Goal: Task Accomplishment & Management: Manage account settings

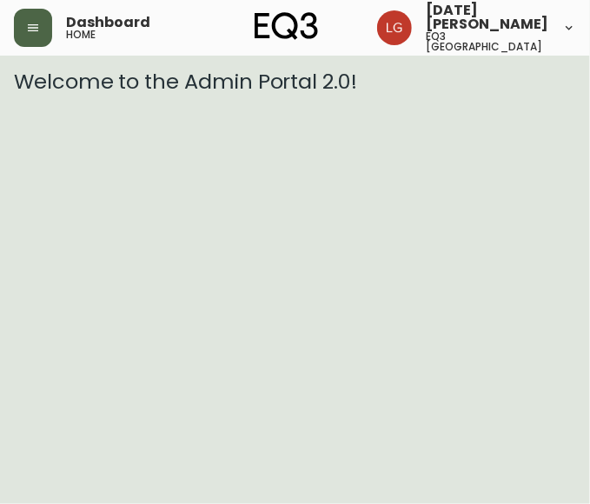
click at [23, 30] on button "button" at bounding box center [33, 28] width 38 height 38
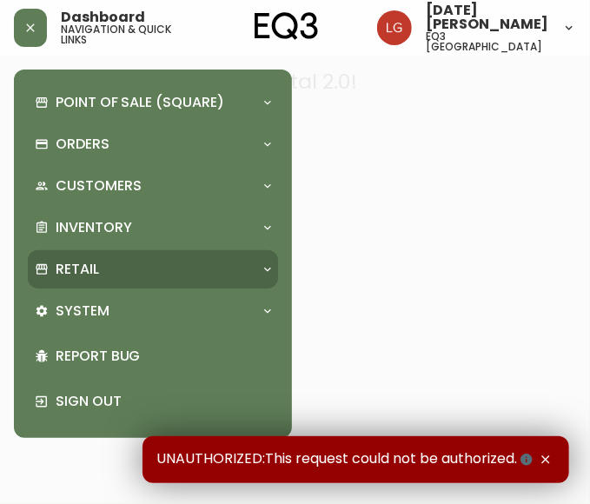
click at [107, 265] on div "Retail" at bounding box center [144, 269] width 219 height 19
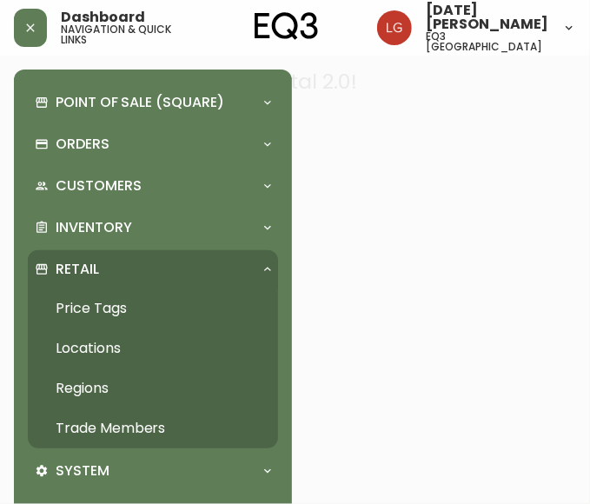
click at [102, 420] on link "Trade Members" at bounding box center [153, 428] width 250 height 40
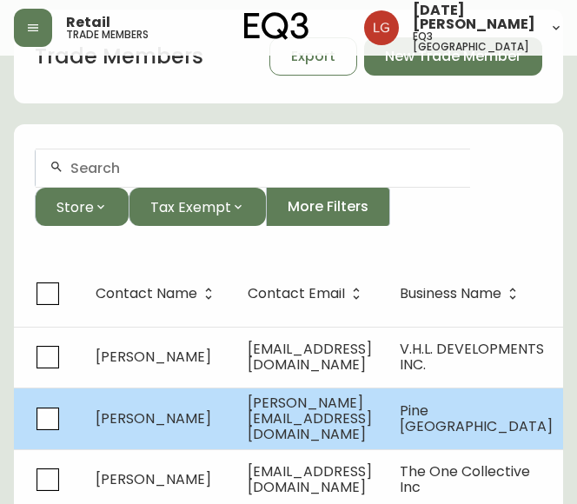
scroll to position [87, 0]
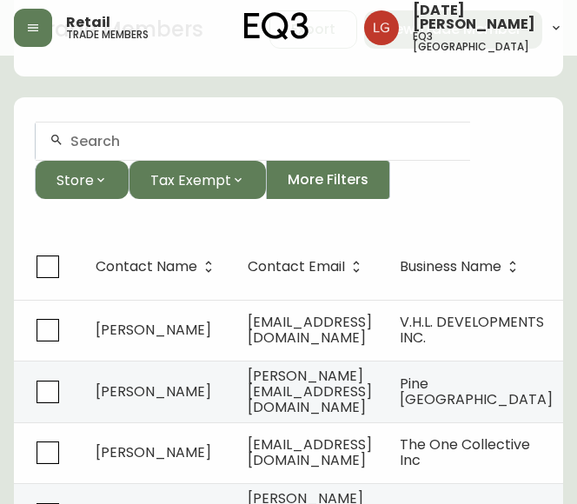
click at [193, 331] on td "[PERSON_NAME]" at bounding box center [158, 330] width 152 height 61
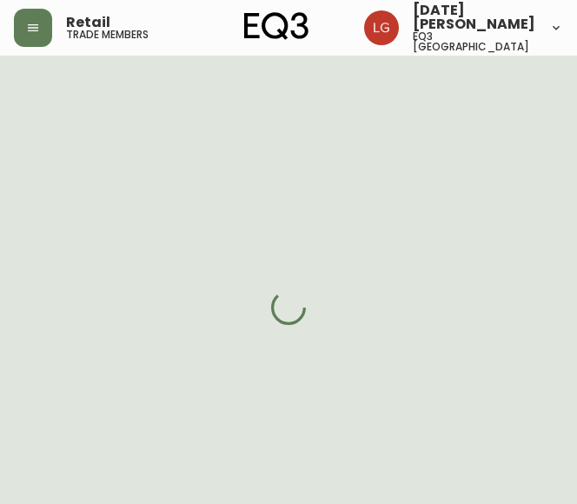
select select "ON"
select select "CA"
select select "CA_EN"
select select "Other"
select select "Home Builder"
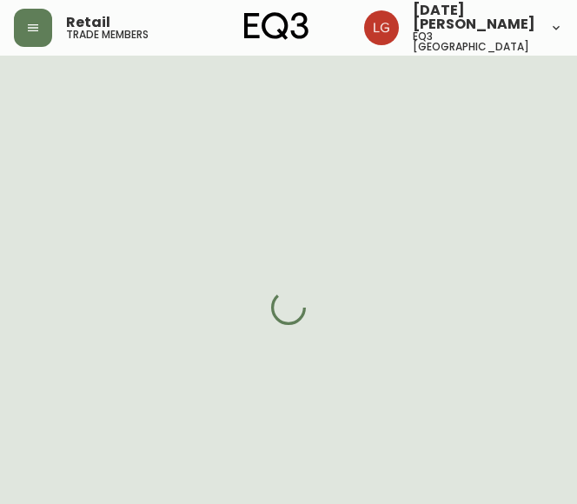
select select "false"
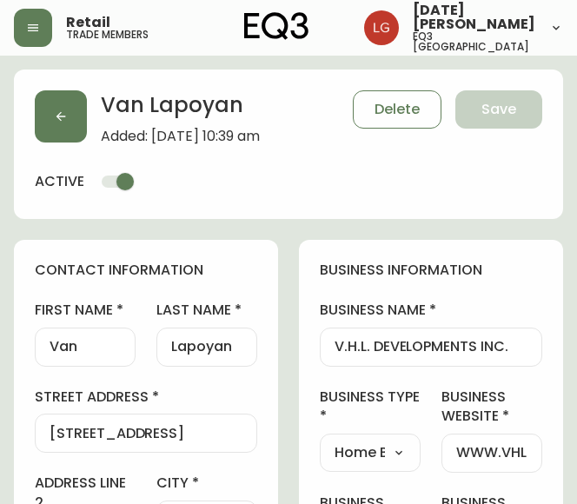
type input "EQ3 [GEOGRAPHIC_DATA] - [PERSON_NAME]"
select select "cjw10z96s008u6gs0ccm7hd19"
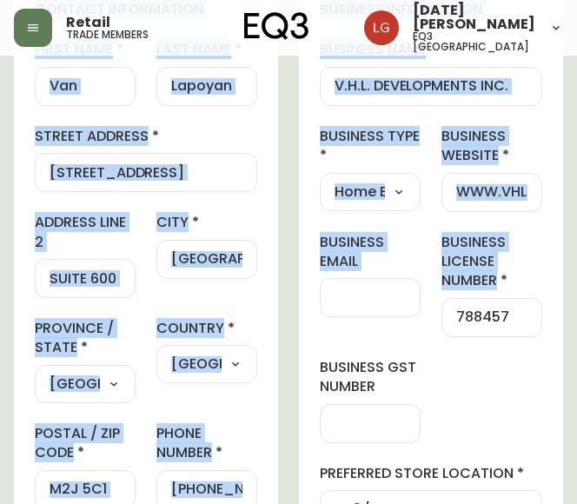
scroll to position [434, 0]
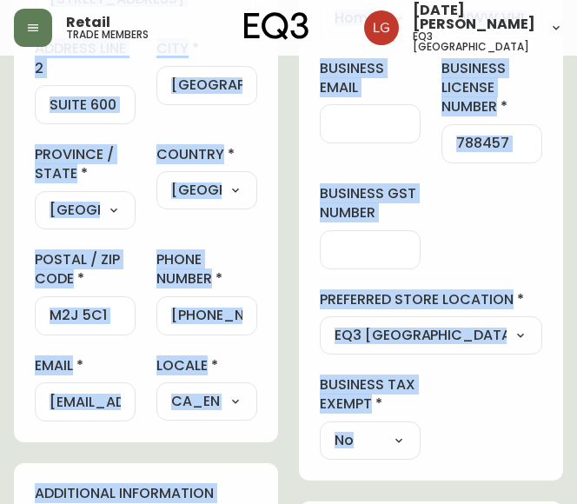
drag, startPoint x: 35, startPoint y: 182, endPoint x: 483, endPoint y: 428, distance: 511.2
click at [483, 428] on div "contact information first name Van last name [GEOGRAPHIC_DATA] address [STREET_…" at bounding box center [288, 511] width 549 height 1412
copy div "loremip dolorsitame conse adip elit sedd eiusmo tempori utlabor etdo 5 magn ali…"
